Goal: Information Seeking & Learning: Learn about a topic

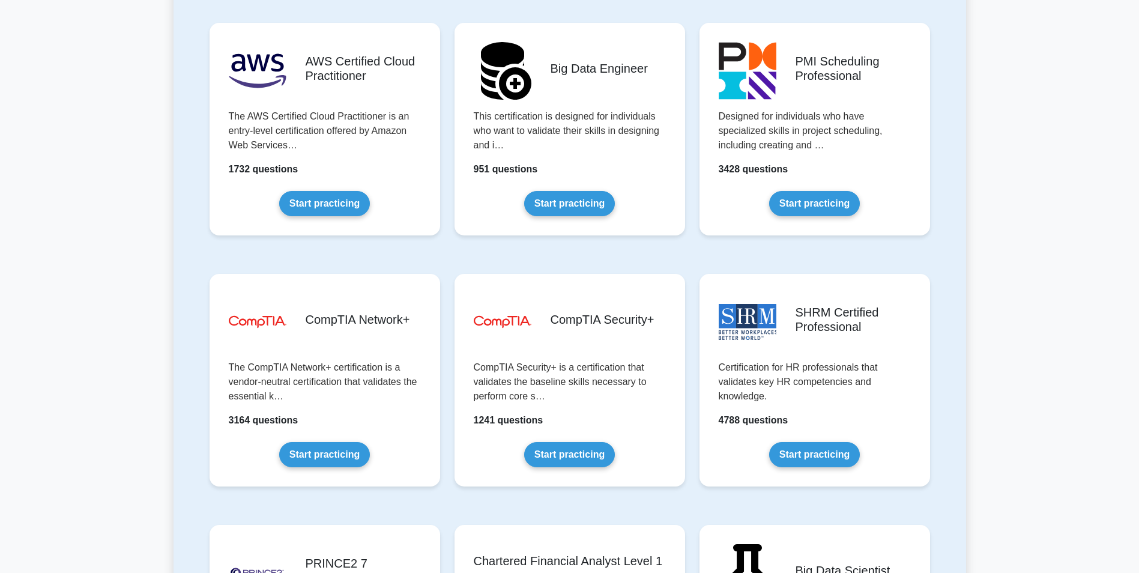
scroll to position [1982, 0]
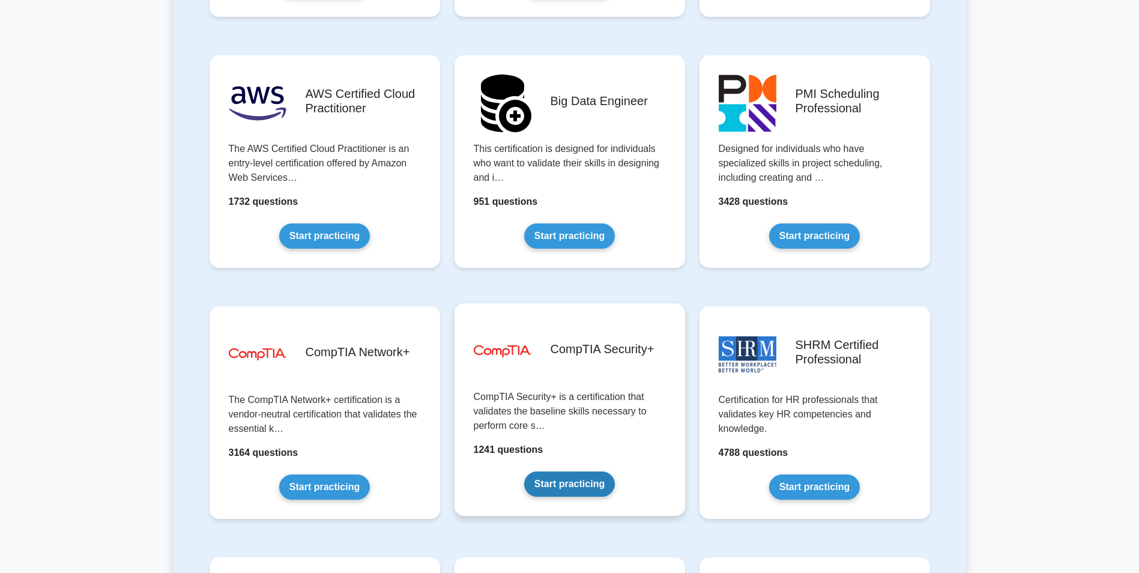
click at [602, 477] on link "Start practicing" at bounding box center [569, 483] width 91 height 25
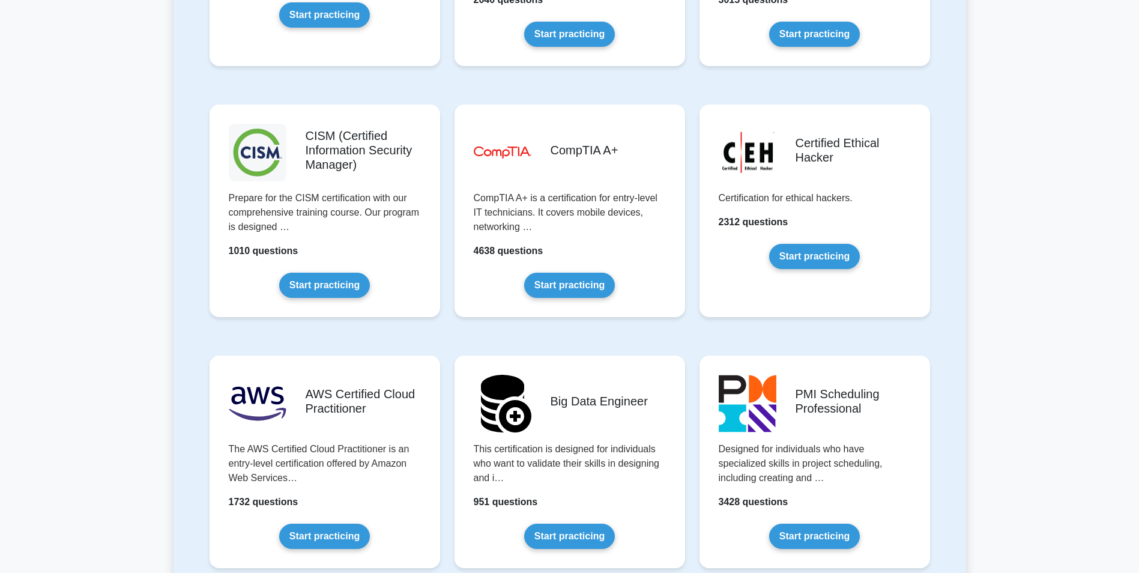
scroll to position [2162, 0]
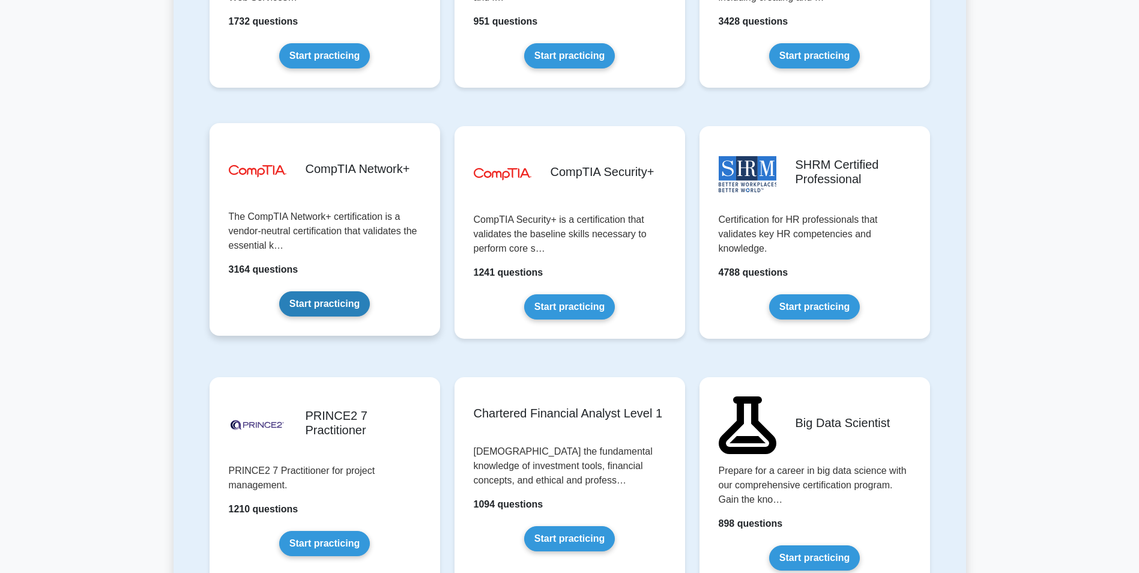
click at [344, 307] on link "Start practicing" at bounding box center [324, 303] width 91 height 25
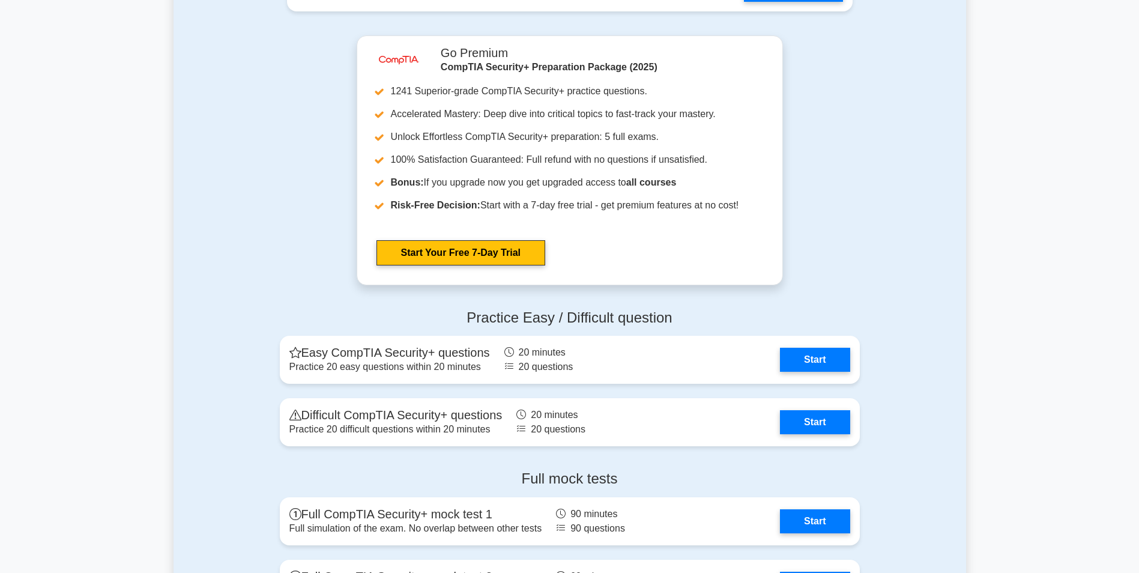
scroll to position [2146, 0]
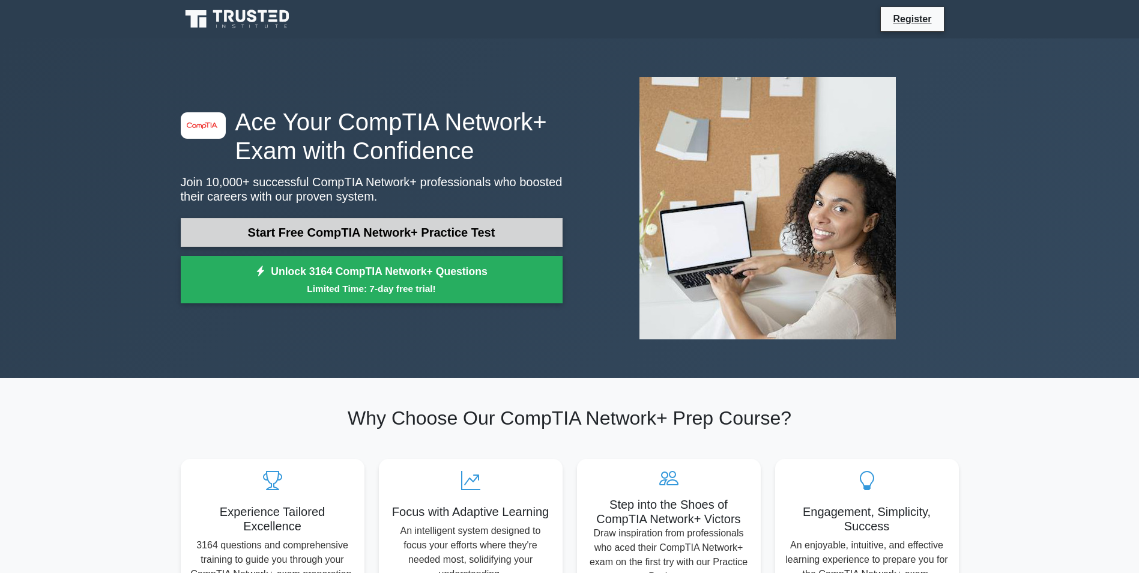
click at [471, 237] on link "Start Free CompTIA Network+ Practice Test" at bounding box center [372, 232] width 382 height 29
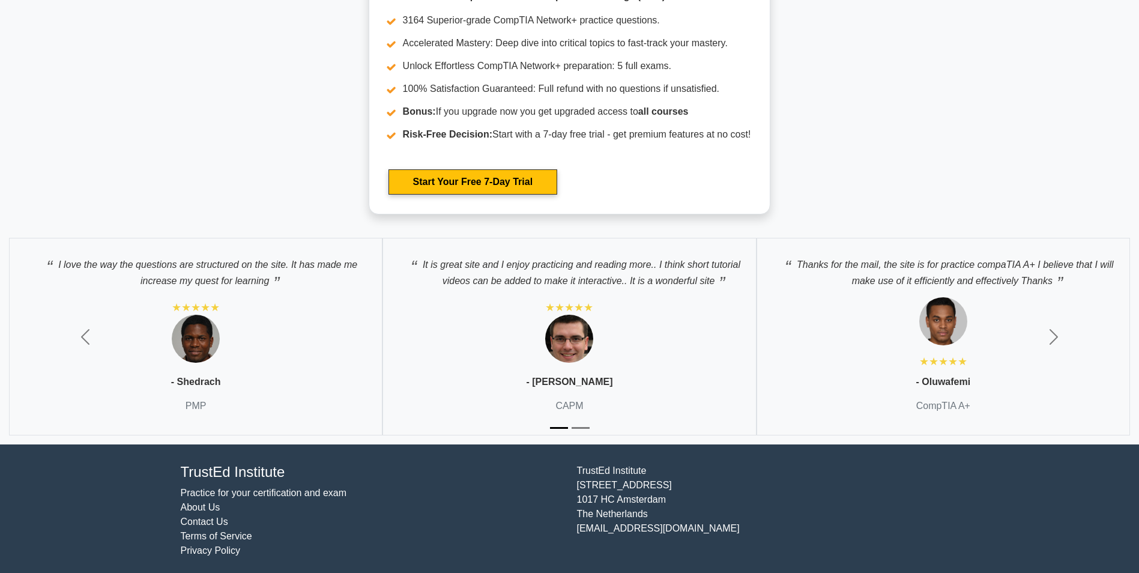
scroll to position [3047, 0]
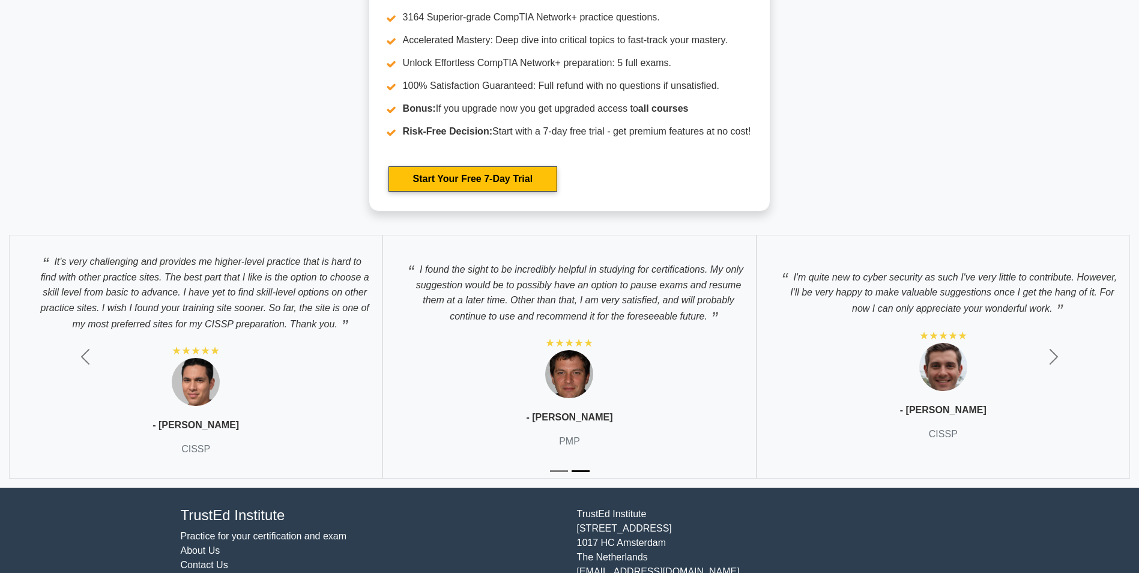
click at [540, 402] on div "I found the sight to be incredibly helpful in studying for certifications. My o…" at bounding box center [570, 357] width 374 height 244
